Goal: Communication & Community: Answer question/provide support

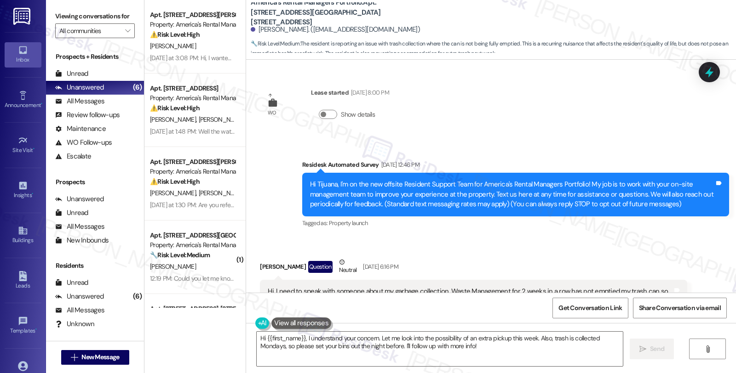
scroll to position [810, 0]
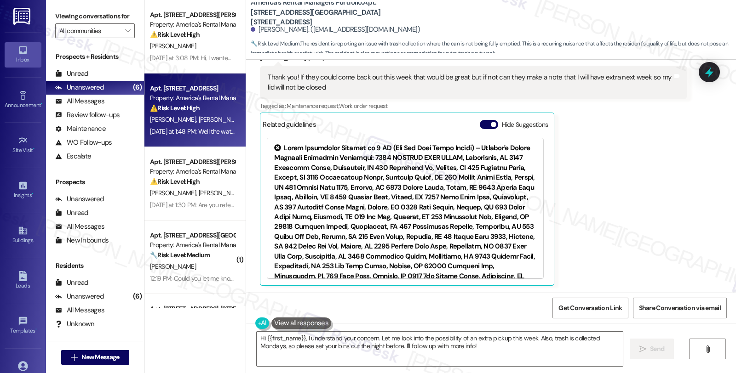
click at [166, 108] on strong "⚠️ Risk Level: High" at bounding box center [175, 108] width 50 height 8
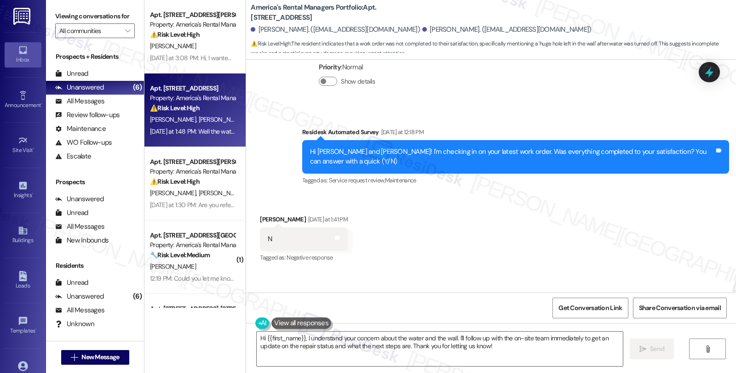
scroll to position [666, 0]
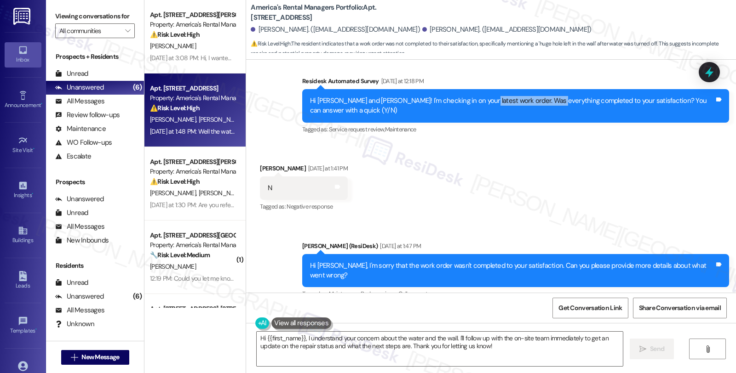
drag, startPoint x: 475, startPoint y: 90, endPoint x: 543, endPoint y: 93, distance: 68.1
click at [543, 96] on div "Hi [PERSON_NAME] and [PERSON_NAME]! I'm checking in on your latest work order. …" at bounding box center [512, 106] width 404 height 20
drag, startPoint x: 280, startPoint y: 177, endPoint x: 263, endPoint y: 177, distance: 17.0
click at [263, 177] on div "N Tags and notes" at bounding box center [304, 188] width 88 height 23
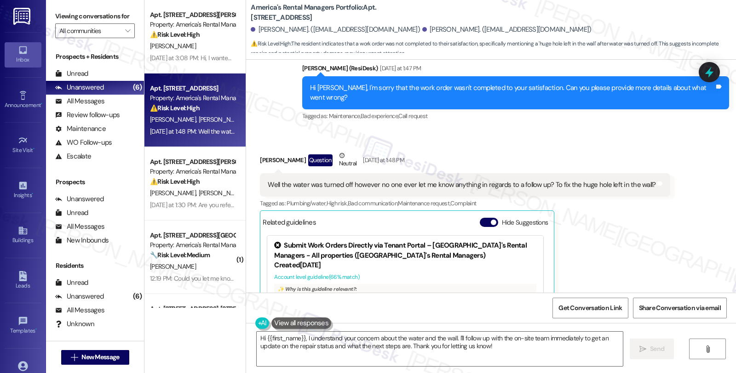
scroll to position [870, 0]
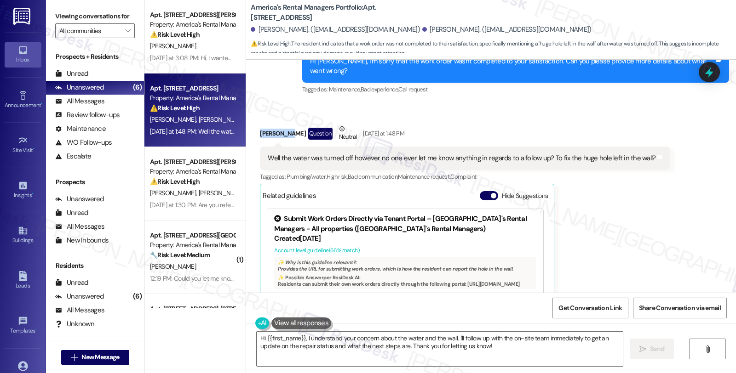
drag, startPoint x: 254, startPoint y: 114, endPoint x: 282, endPoint y: 113, distance: 28.0
click at [282, 124] on div "[PERSON_NAME] Question Neutral [DATE] at 1:48 PM" at bounding box center [465, 135] width 410 height 23
copy div "[PERSON_NAME]"
drag, startPoint x: 264, startPoint y: 139, endPoint x: 388, endPoint y: 143, distance: 123.8
click at [388, 147] on div "Well the water was turned off however no one ever let me know anything in regar…" at bounding box center [465, 158] width 410 height 23
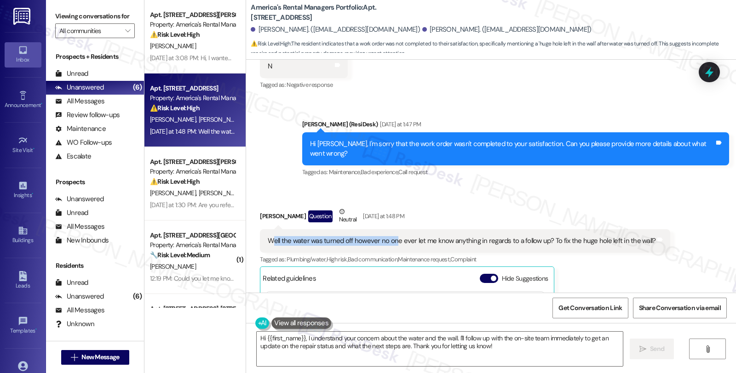
scroll to position [768, 0]
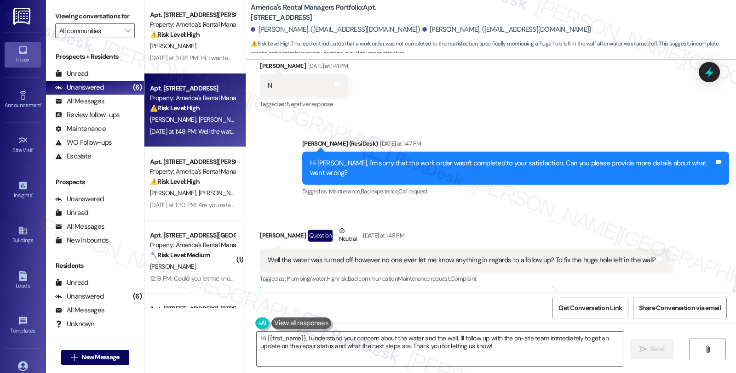
click at [622, 118] on div "Sent via SMS [PERSON_NAME] (ResiDesk) [DATE] at 1:47 PM Hi [PERSON_NAME], I'm s…" at bounding box center [491, 161] width 490 height 87
click at [509, 348] on textarea "Hi {{first_name}}, I understand your concern about the water and the wall. I'll…" at bounding box center [440, 349] width 366 height 34
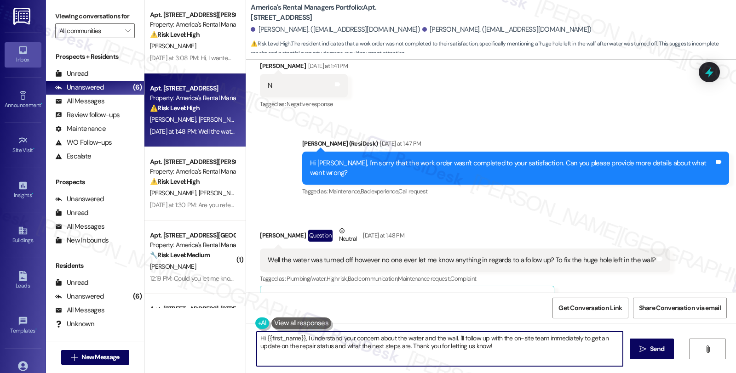
paste textarea "#53477-1"
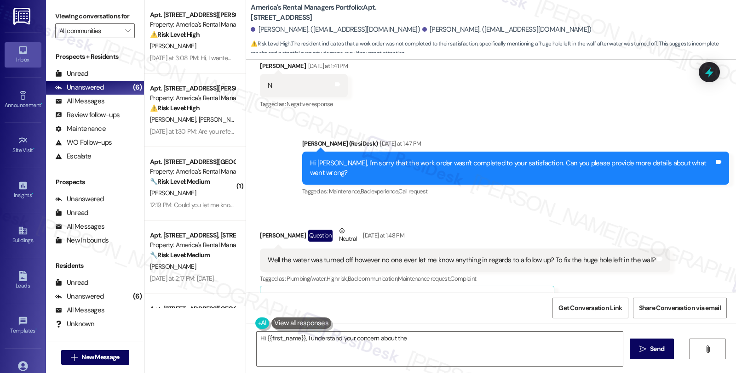
scroll to position [921, 0]
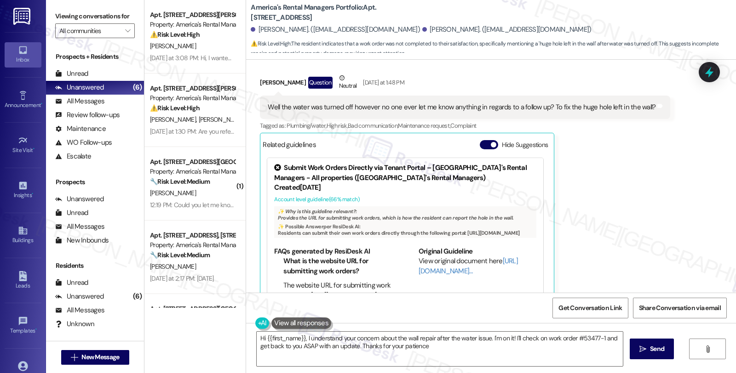
type textarea "Hi {{first_name}}, I understand your concern about the wall repair after the wa…"
